Goal: Information Seeking & Learning: Find specific fact

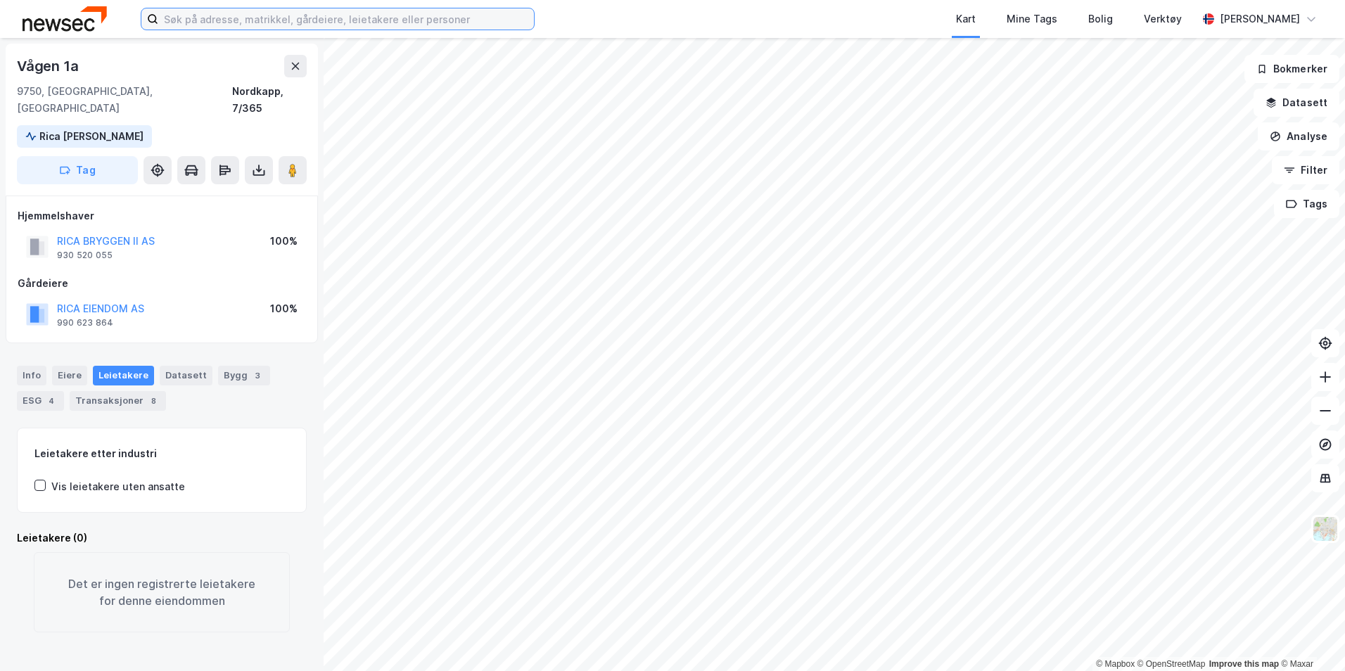
drag, startPoint x: 326, startPoint y: 21, endPoint x: 316, endPoint y: 19, distance: 10.1
click at [326, 21] on input at bounding box center [346, 18] width 376 height 21
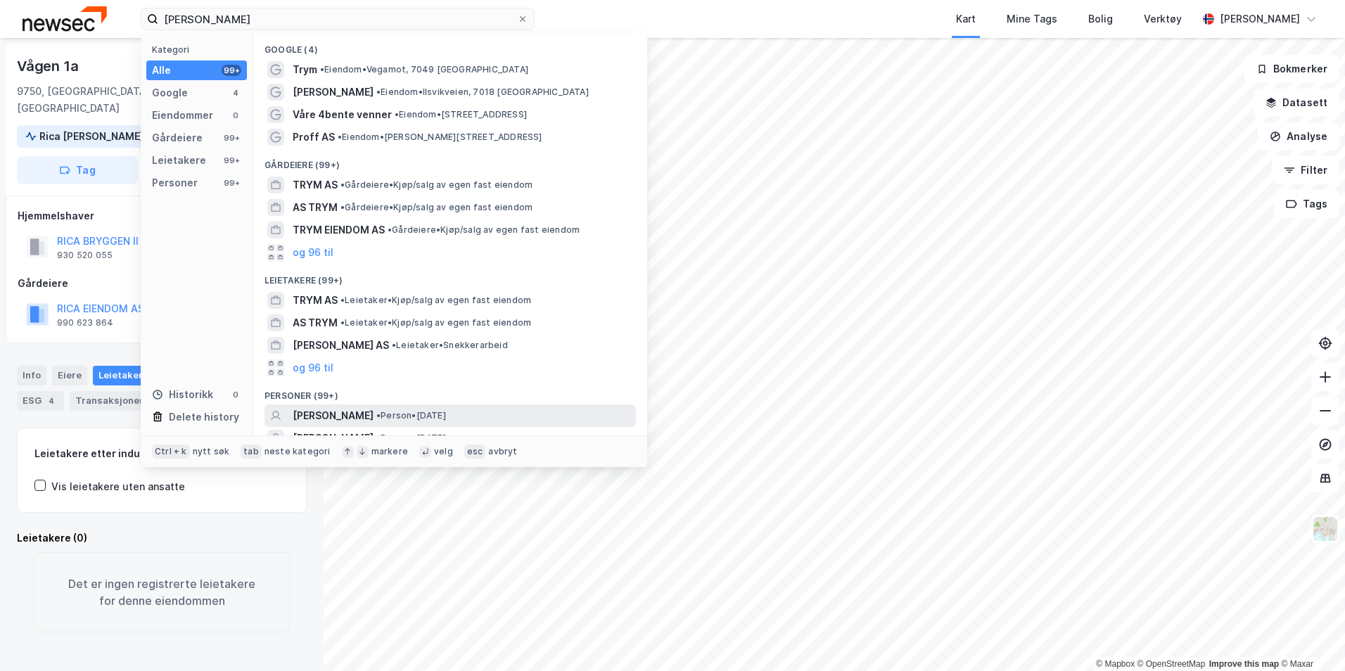
click at [373, 416] on span "[PERSON_NAME]" at bounding box center [333, 415] width 81 height 17
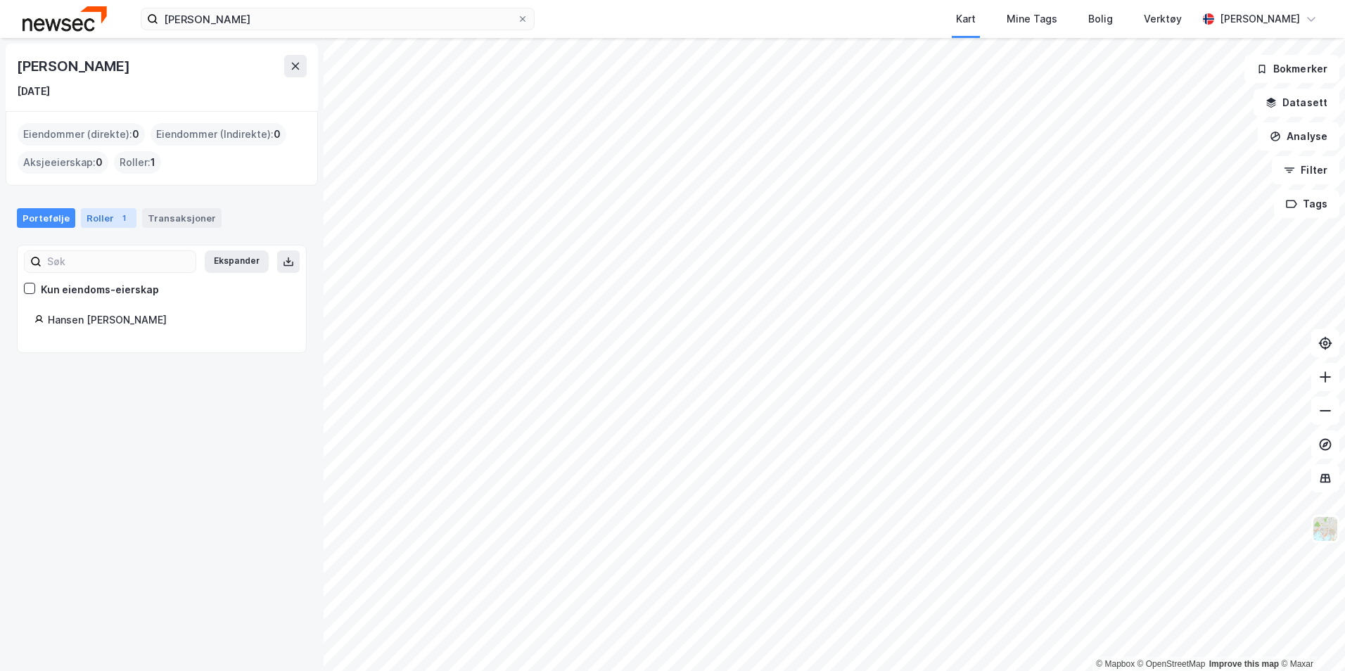
click at [94, 220] on div "Roller 1" at bounding box center [109, 218] width 56 height 20
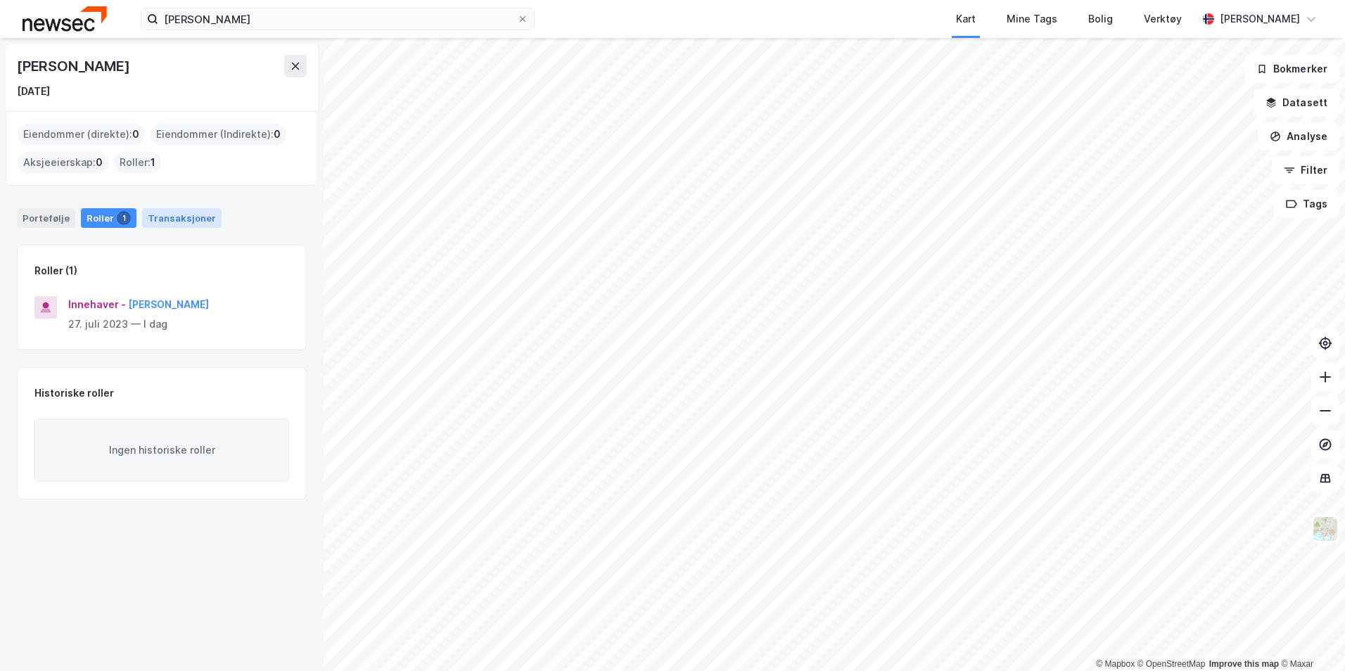
click at [180, 220] on div "Transaksjoner" at bounding box center [181, 218] width 79 height 20
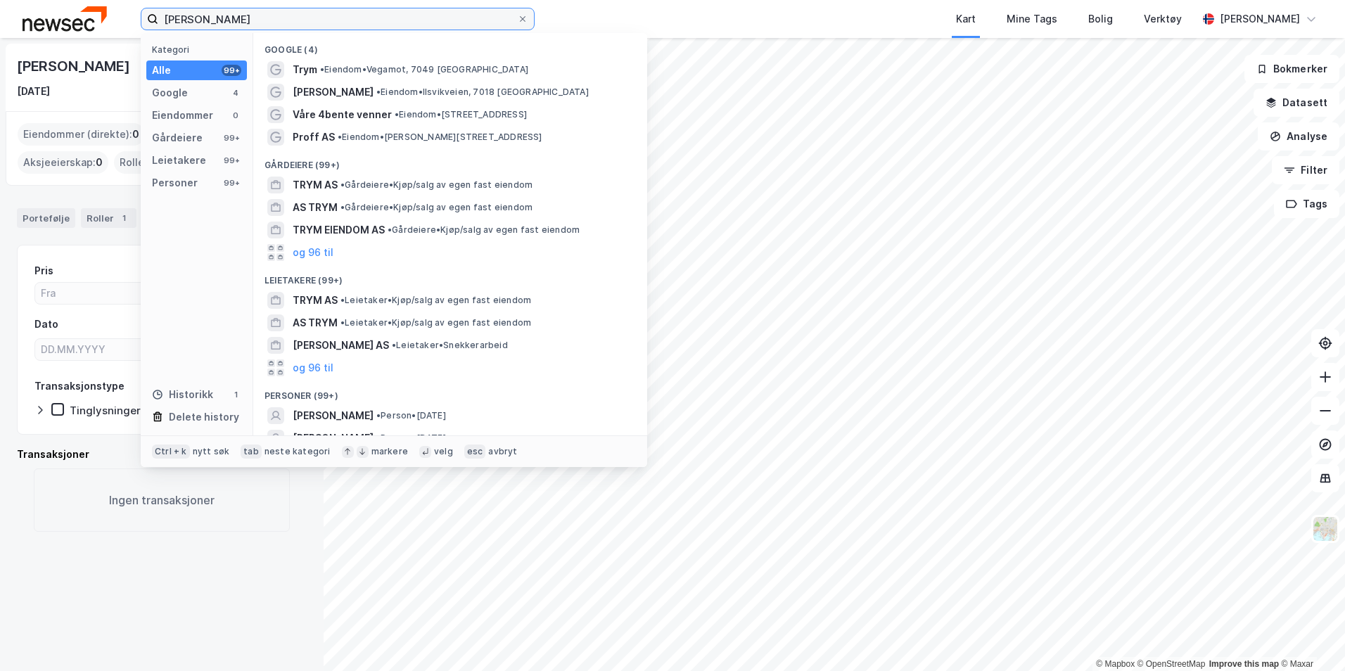
drag, startPoint x: 276, startPoint y: 27, endPoint x: -46, endPoint y: 1, distance: 322.5
click at [0, 1] on html "[PERSON_NAME] Kategori Alle 99+ Google 4 Eiendommer 0 Gårdeiere 99+ Leietakere …" at bounding box center [672, 335] width 1345 height 671
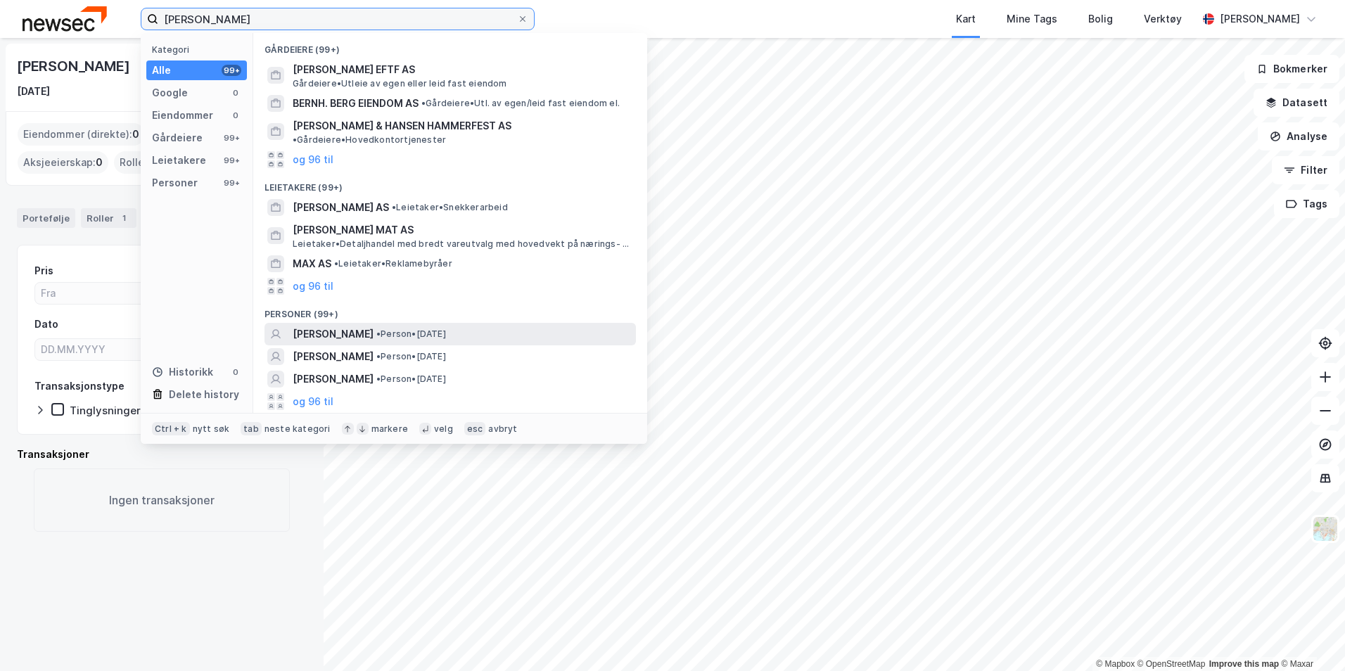
type input "[PERSON_NAME]"
click at [381, 328] on span "•" at bounding box center [378, 333] width 4 height 11
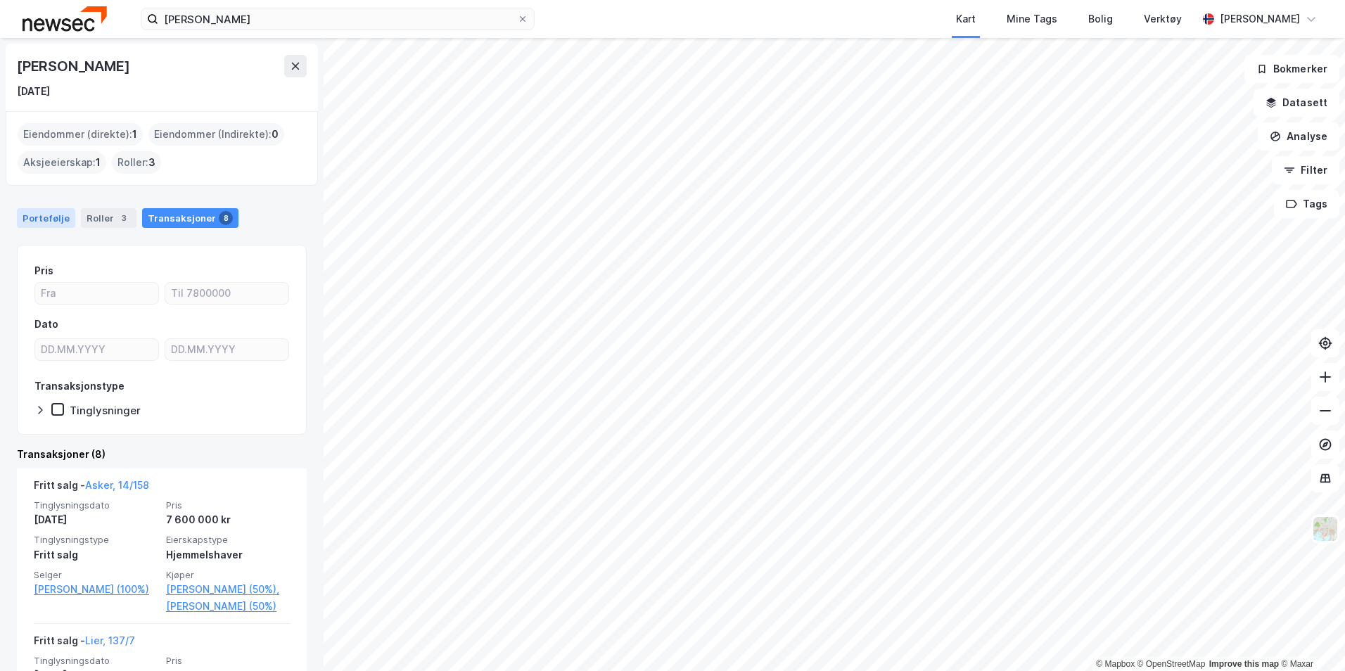
click at [64, 217] on div "Portefølje" at bounding box center [46, 218] width 58 height 20
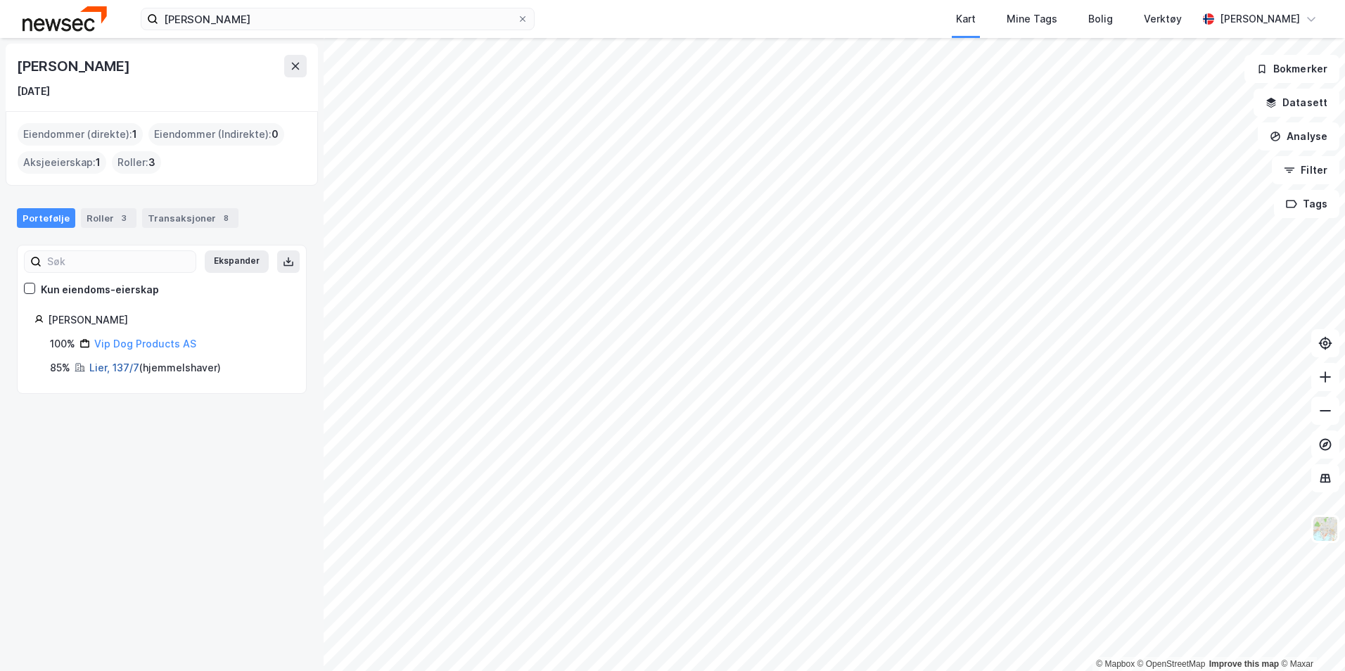
click at [116, 366] on link "Lier, 137/7" at bounding box center [114, 368] width 50 height 12
